Goal: Download file/media

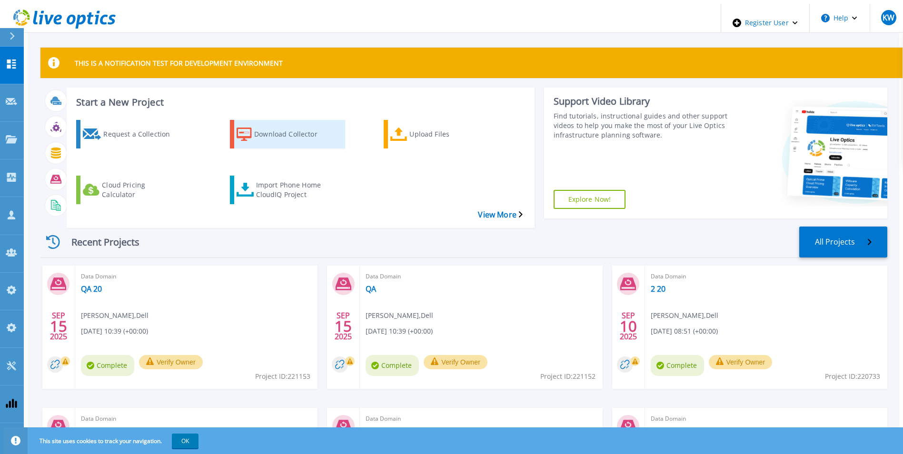
click at [245, 135] on link "Download Collector" at bounding box center [287, 134] width 115 height 29
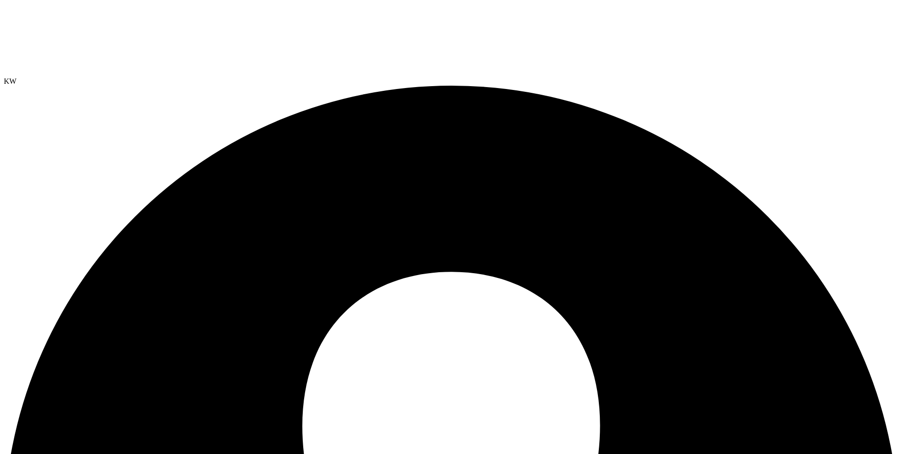
click at [91, 18] on icon at bounding box center [75, 39] width 143 height 71
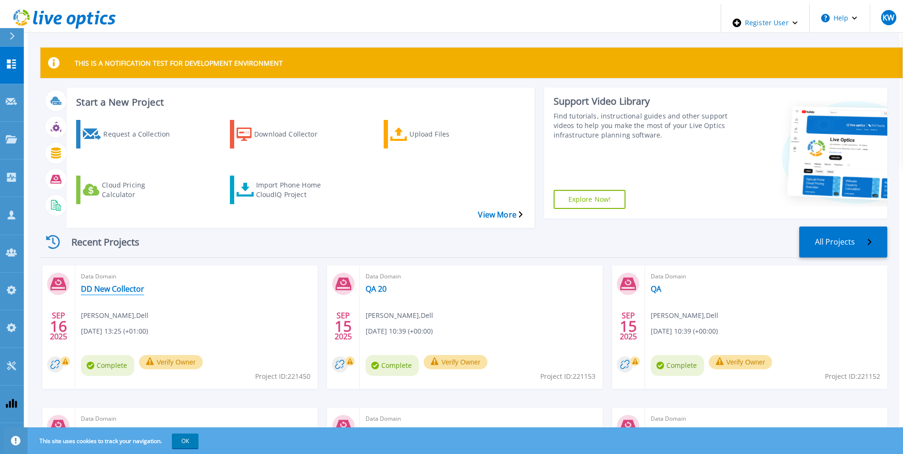
click at [100, 284] on link "DD New Collector" at bounding box center [112, 289] width 63 height 10
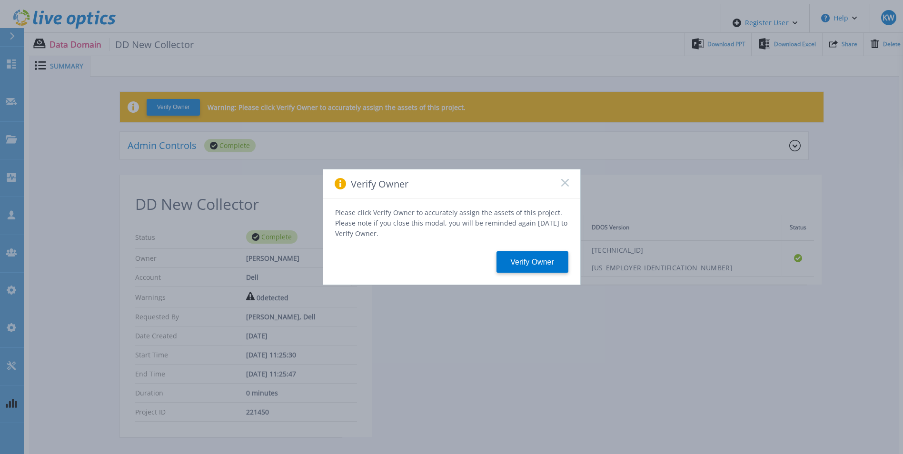
click at [564, 185] on icon at bounding box center [565, 183] width 8 height 8
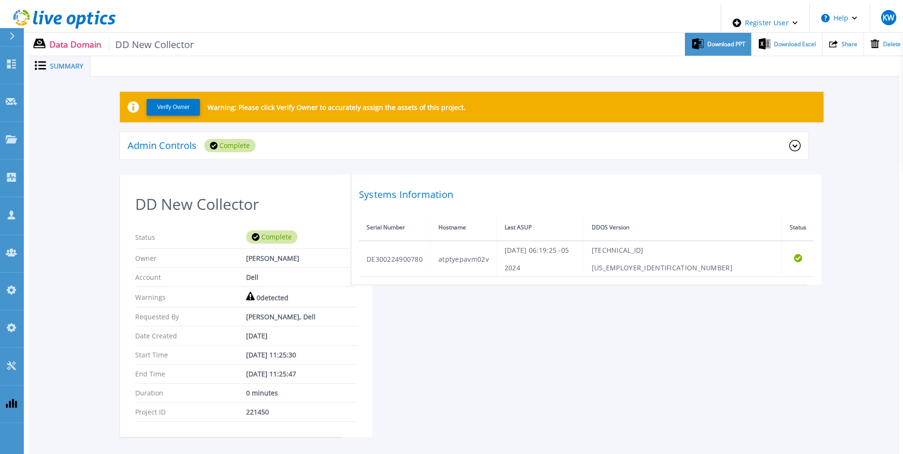
click at [730, 41] on span "Download PPT" at bounding box center [726, 44] width 38 height 6
click at [672, 36] on ul "Download PPT Download Excel Share Delete" at bounding box center [550, 44] width 713 height 23
click at [768, 49] on div "Download Excel" at bounding box center [787, 44] width 70 height 23
